Goal: Information Seeking & Learning: Learn about a topic

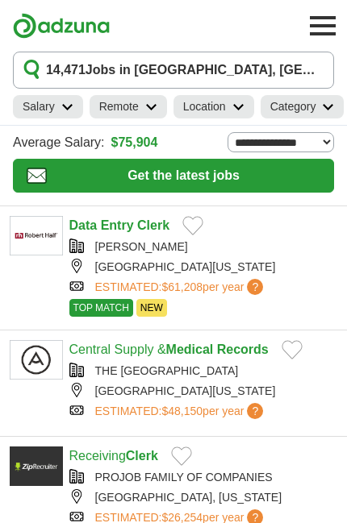
click at [219, 377] on div "THE [GEOGRAPHIC_DATA]" at bounding box center [203, 371] width 268 height 17
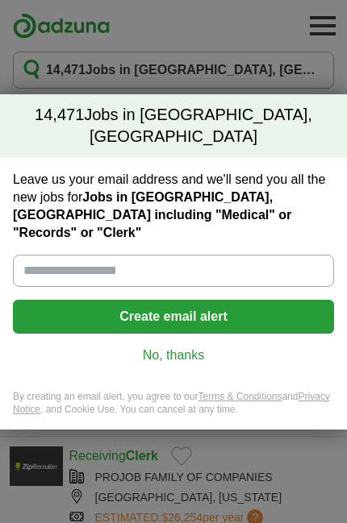
click at [177, 347] on link "No, thanks" at bounding box center [173, 356] width 295 height 18
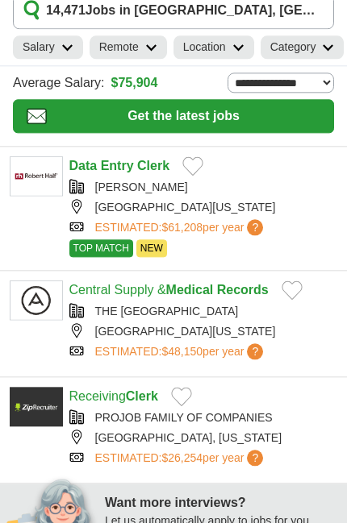
click at [277, 318] on div "THE [GEOGRAPHIC_DATA]" at bounding box center [203, 311] width 268 height 17
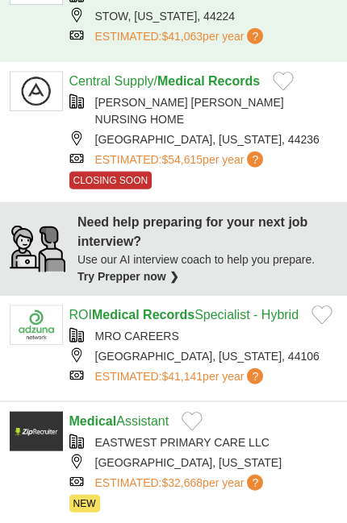
scroll to position [748, 0]
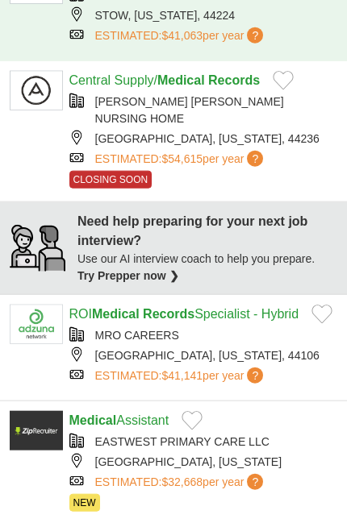
click at [123, 321] on strong "Medical" at bounding box center [116, 314] width 48 height 14
